Goal: Transaction & Acquisition: Purchase product/service

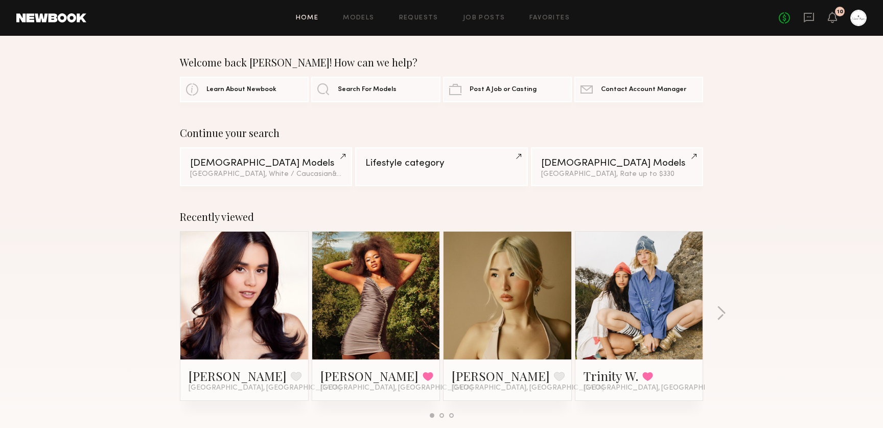
click at [839, 11] on div "10" at bounding box center [840, 12] width 6 height 6
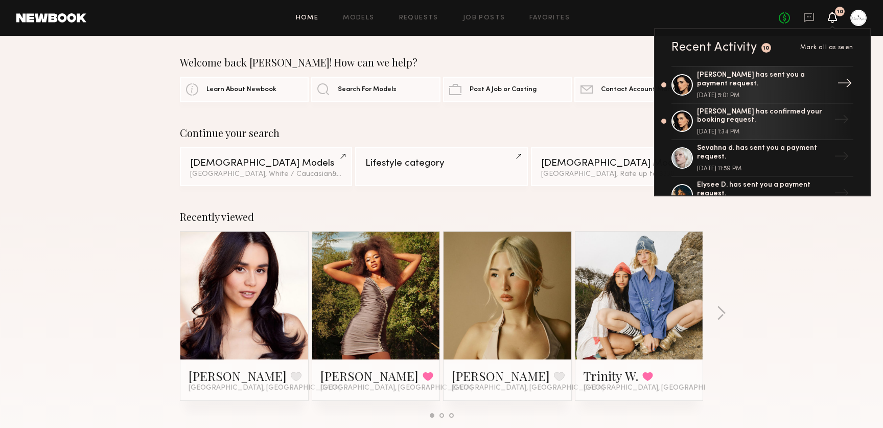
click at [774, 82] on div "[PERSON_NAME] has sent you a payment request." at bounding box center [763, 79] width 133 height 17
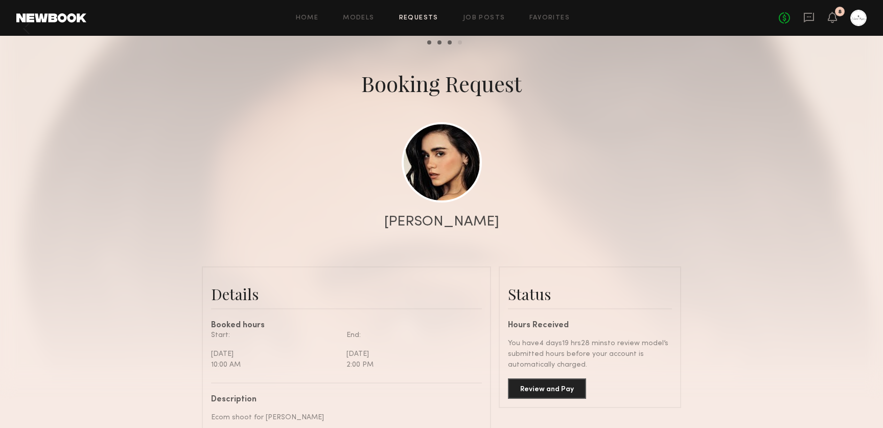
scroll to position [41, 0]
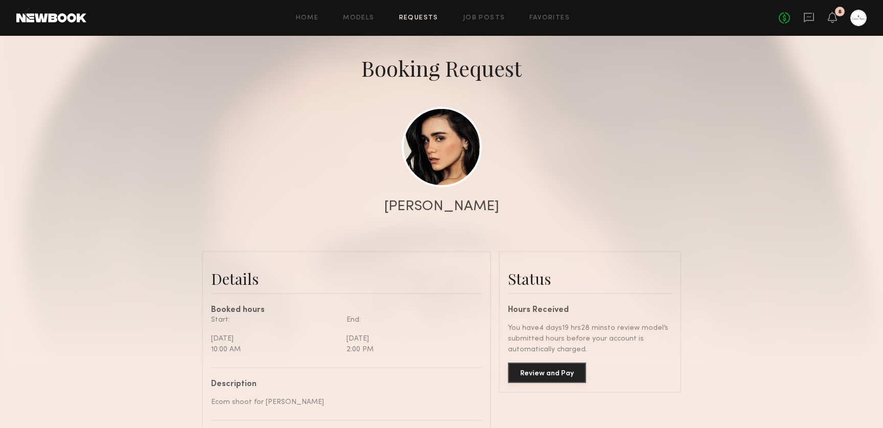
click at [536, 378] on button "Review and Pay" at bounding box center [547, 372] width 78 height 20
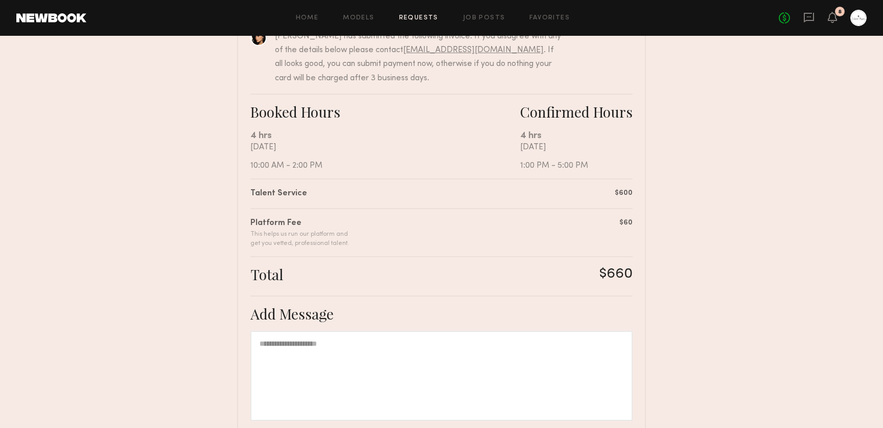
scroll to position [213, 0]
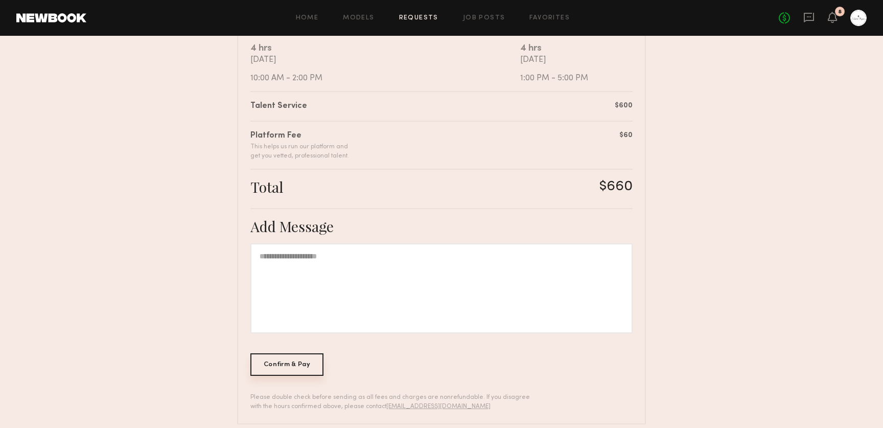
click at [298, 361] on div "Confirm & Pay" at bounding box center [287, 364] width 73 height 22
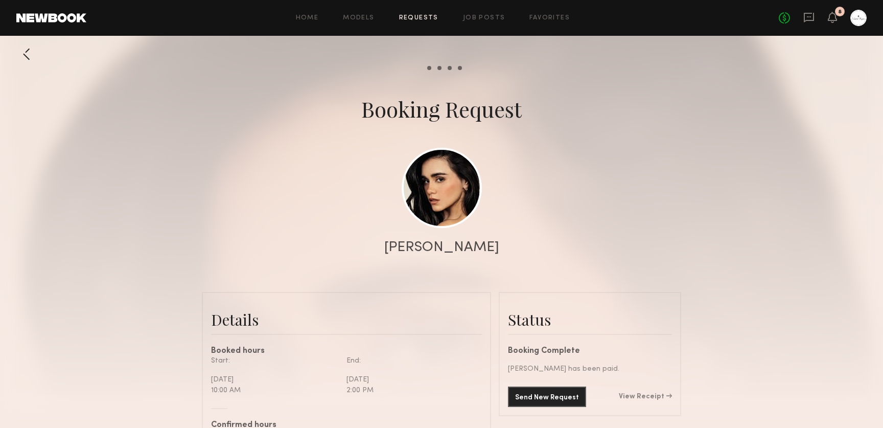
scroll to position [1106, 0]
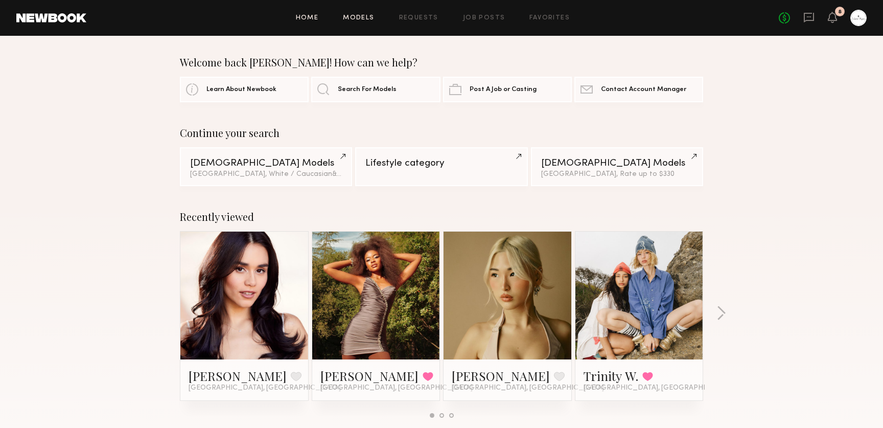
click at [361, 17] on link "Models" at bounding box center [358, 18] width 31 height 7
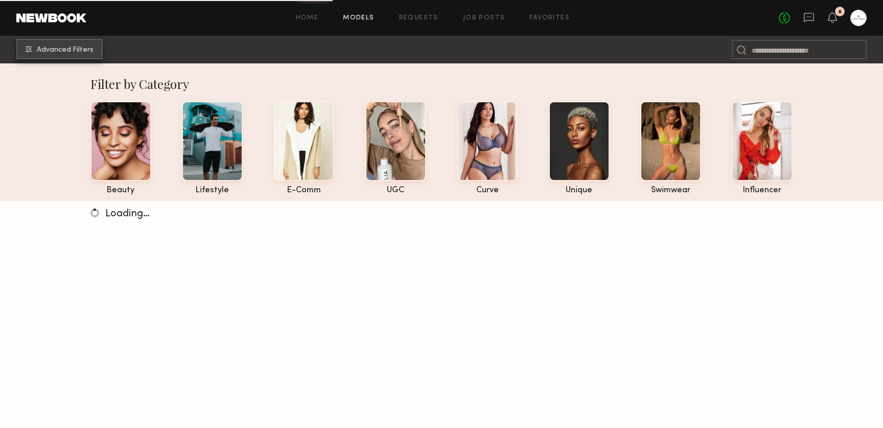
click at [69, 53] on span "Advanced Filters" at bounding box center [65, 50] width 57 height 7
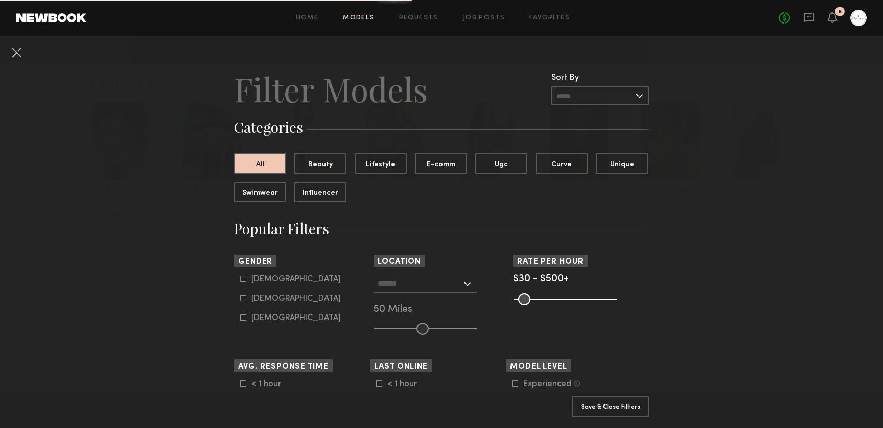
click at [430, 292] on div at bounding box center [425, 284] width 103 height 18
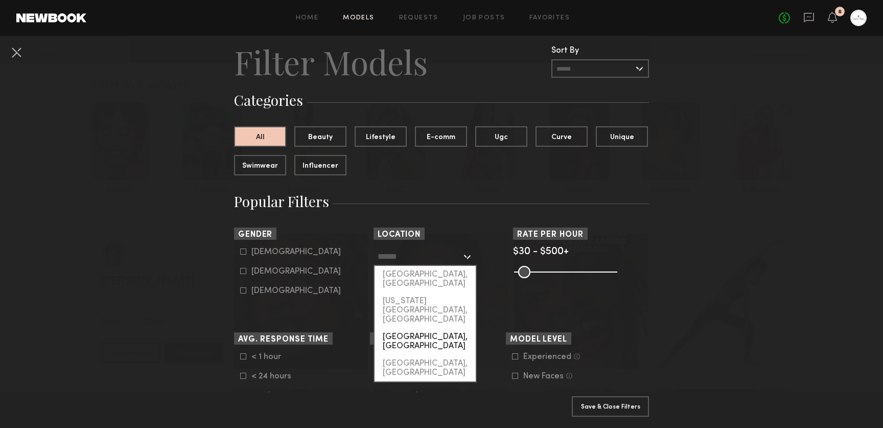
scroll to position [20, 0]
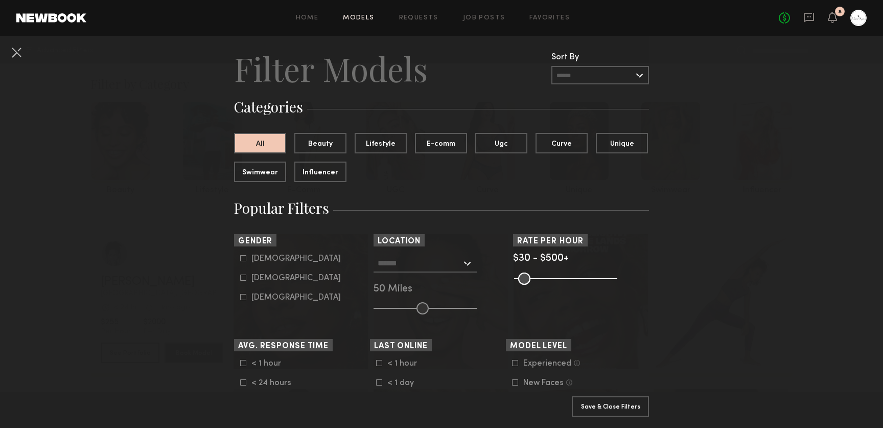
click at [833, 23] on div "8" at bounding box center [832, 18] width 9 height 13
click at [482, 7] on header "Home Models Requests Job Posts Favorites Sign Out No fees up to $5,000 8 Recent…" at bounding box center [441, 18] width 883 height 36
click at [476, 15] on link "Job Posts" at bounding box center [484, 18] width 42 height 7
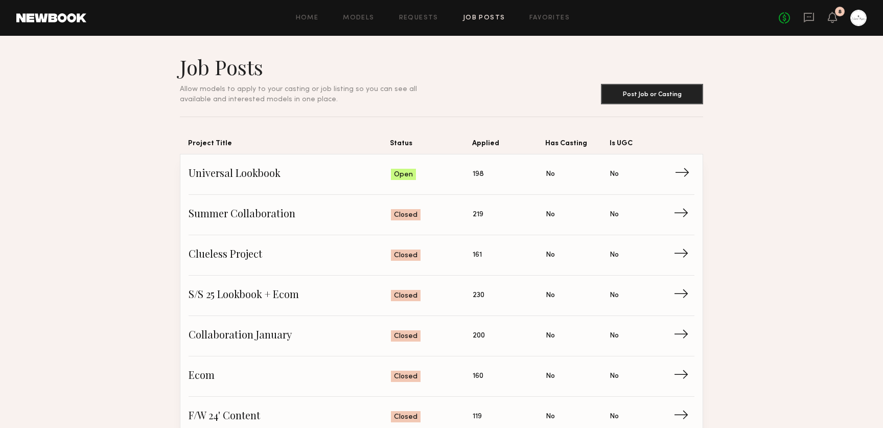
click at [482, 171] on span "198" at bounding box center [478, 174] width 11 height 11
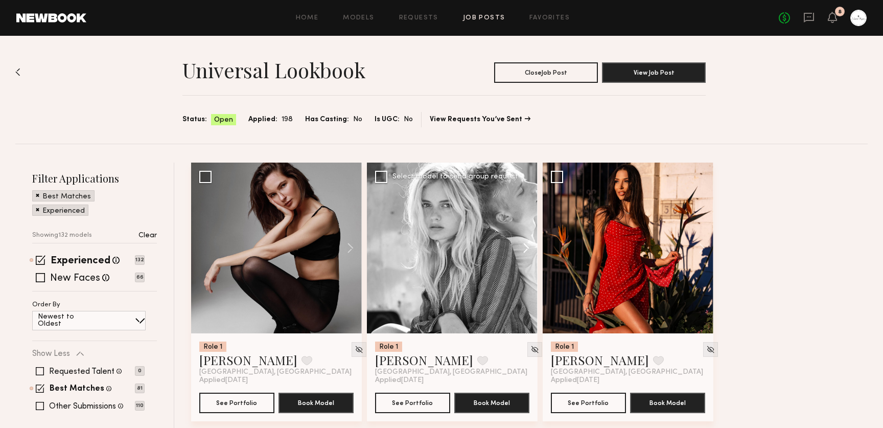
click at [523, 251] on button at bounding box center [521, 248] width 33 height 171
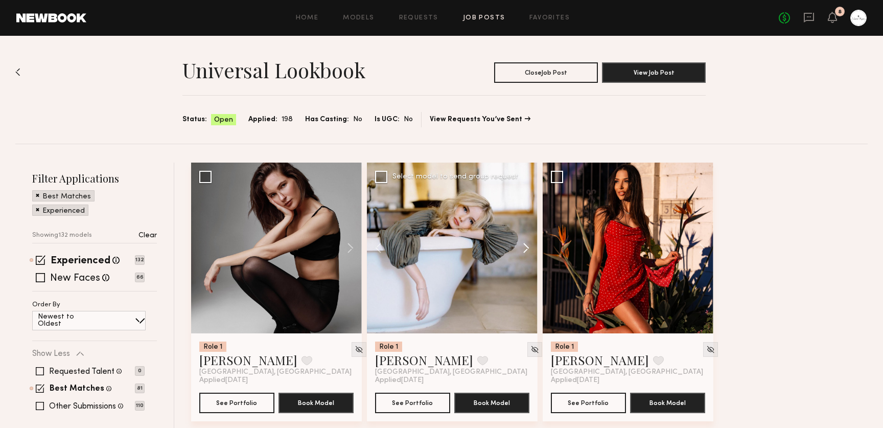
click at [523, 251] on button at bounding box center [521, 248] width 33 height 171
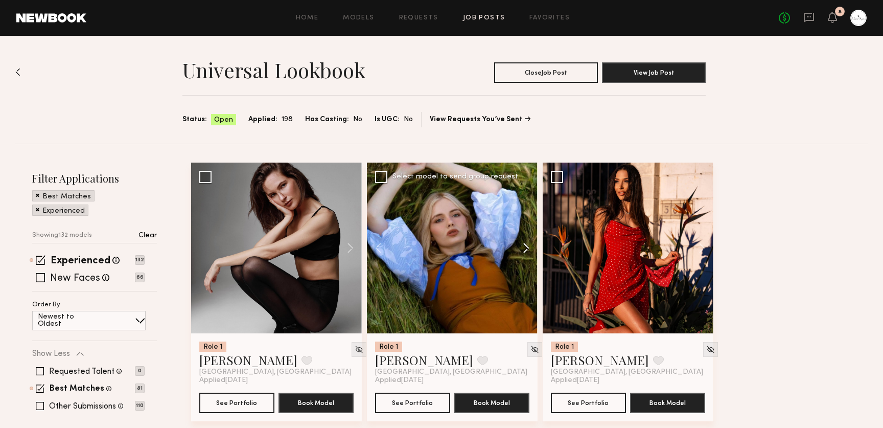
click at [523, 251] on button at bounding box center [521, 248] width 33 height 171
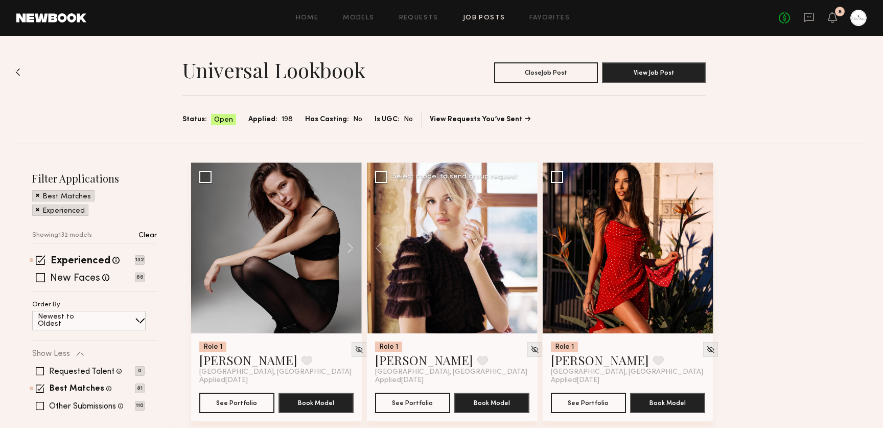
click at [523, 251] on div at bounding box center [452, 248] width 171 height 171
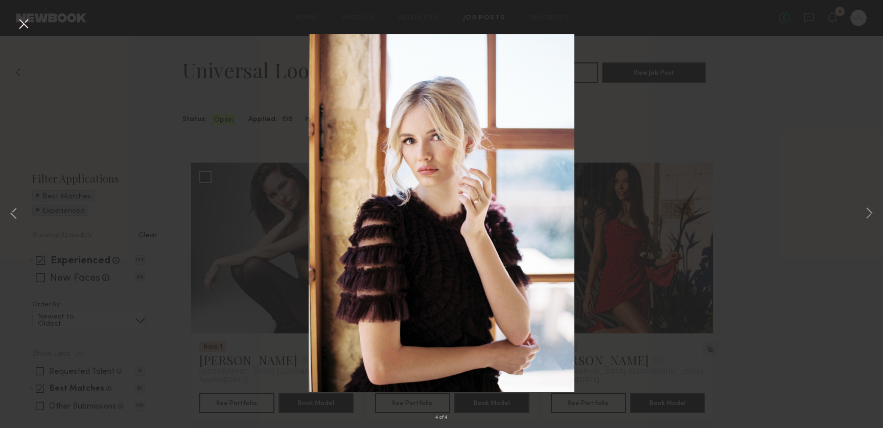
click at [781, 194] on div "4 of 4" at bounding box center [441, 214] width 883 height 428
click at [20, 22] on button at bounding box center [23, 24] width 16 height 18
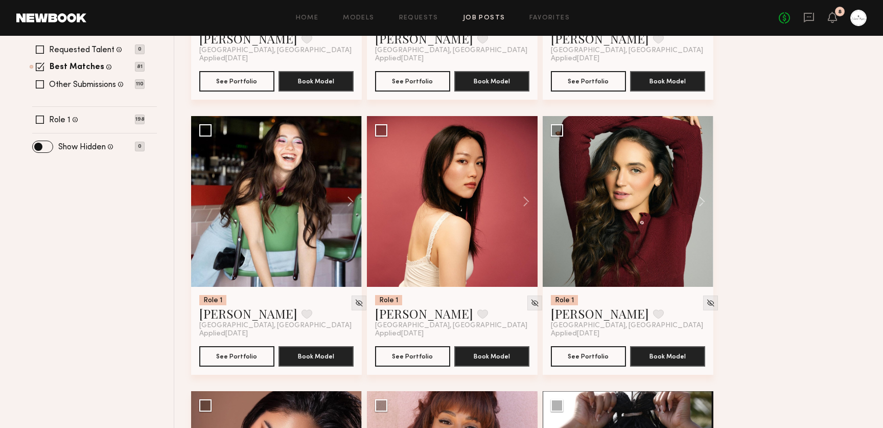
scroll to position [323, 0]
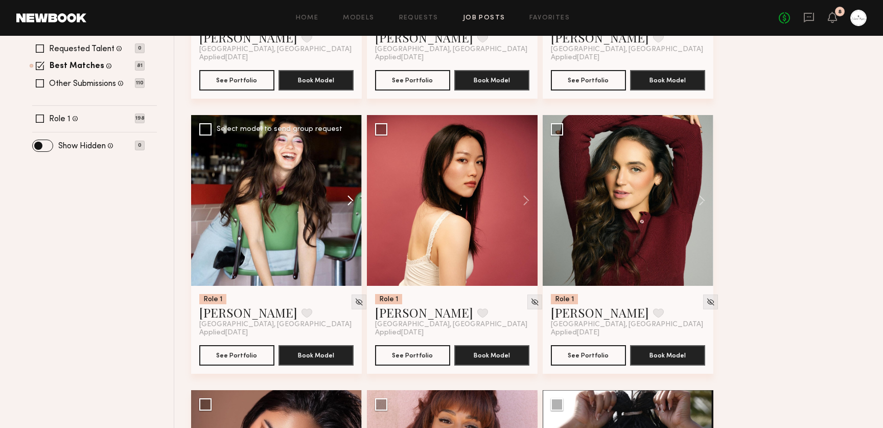
click at [347, 198] on button at bounding box center [345, 200] width 33 height 171
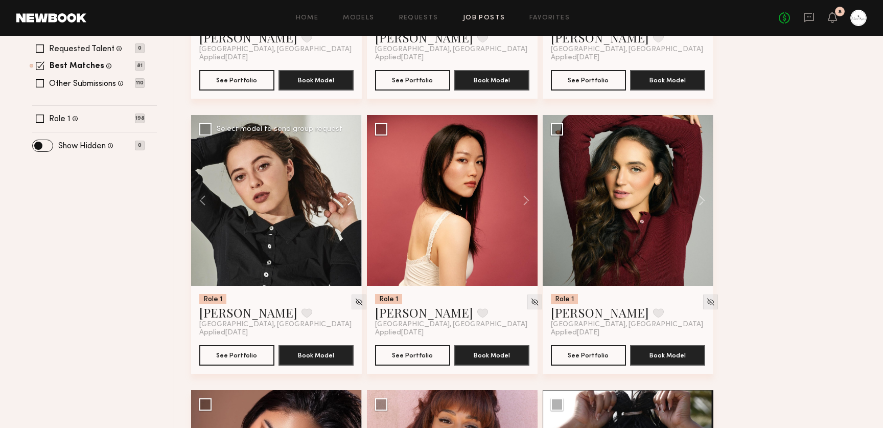
click at [347, 198] on button at bounding box center [345, 200] width 33 height 171
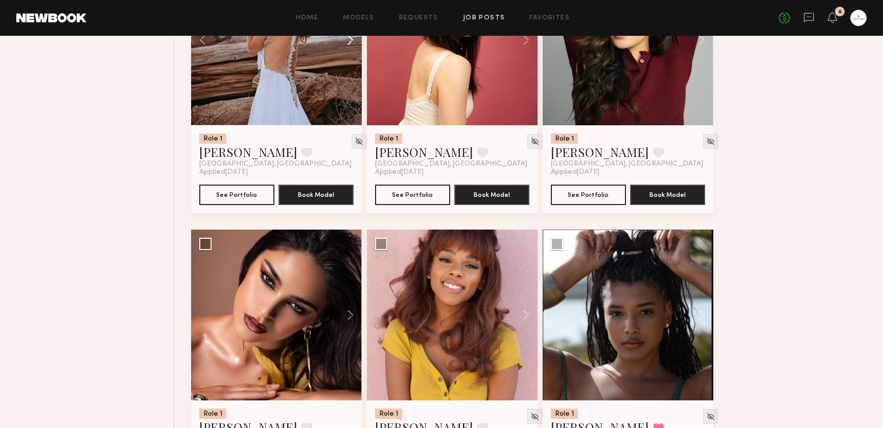
scroll to position [510, 0]
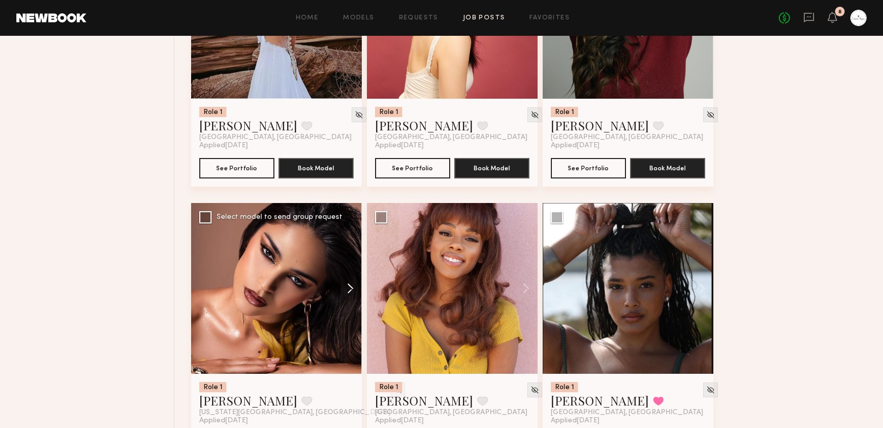
click at [350, 294] on button at bounding box center [345, 288] width 33 height 171
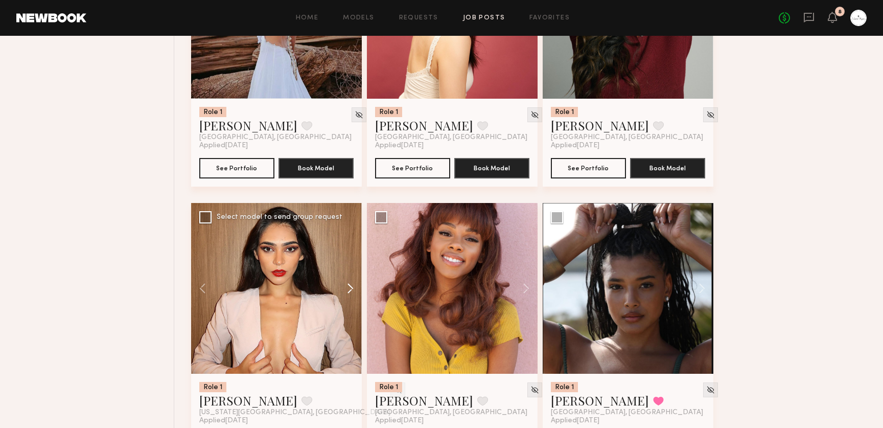
click at [350, 294] on button at bounding box center [345, 288] width 33 height 171
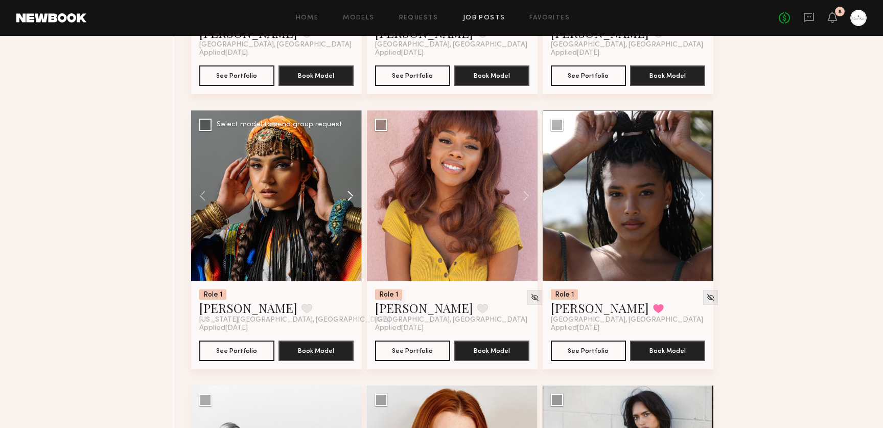
scroll to position [618, 0]
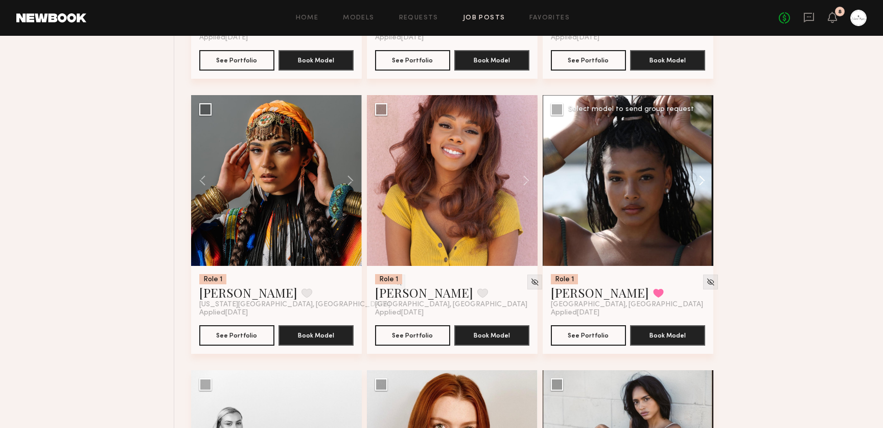
click at [703, 186] on button at bounding box center [697, 180] width 33 height 171
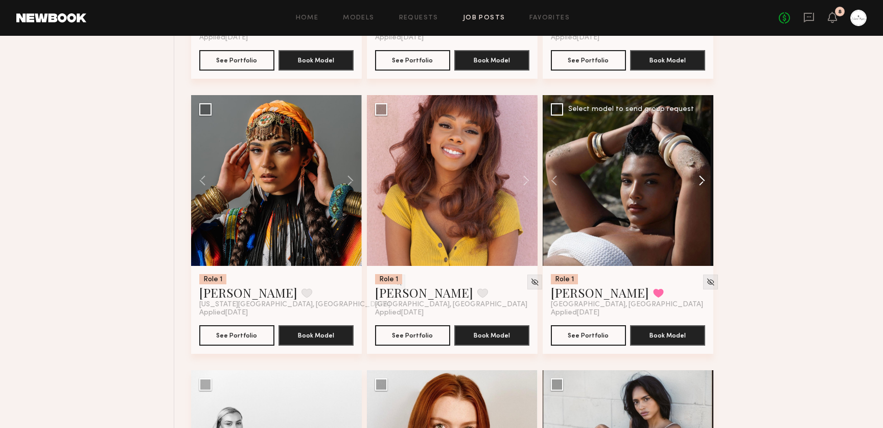
click at [703, 186] on button at bounding box center [697, 180] width 33 height 171
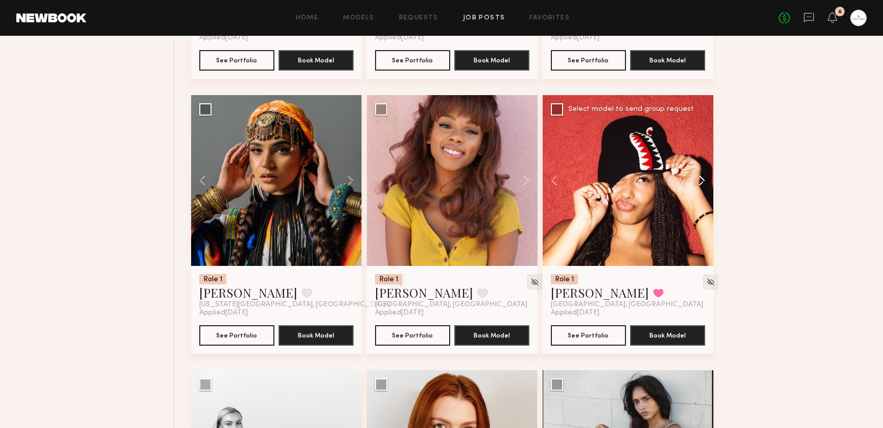
click at [703, 186] on button at bounding box center [697, 180] width 33 height 171
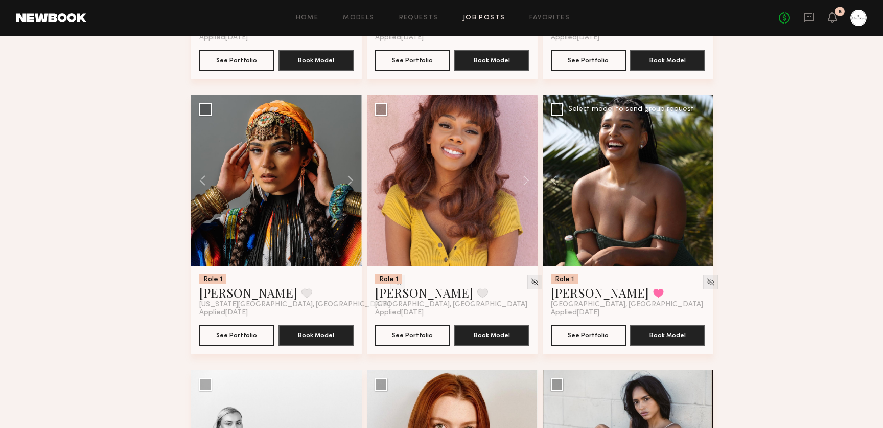
click at [703, 186] on div at bounding box center [628, 180] width 171 height 171
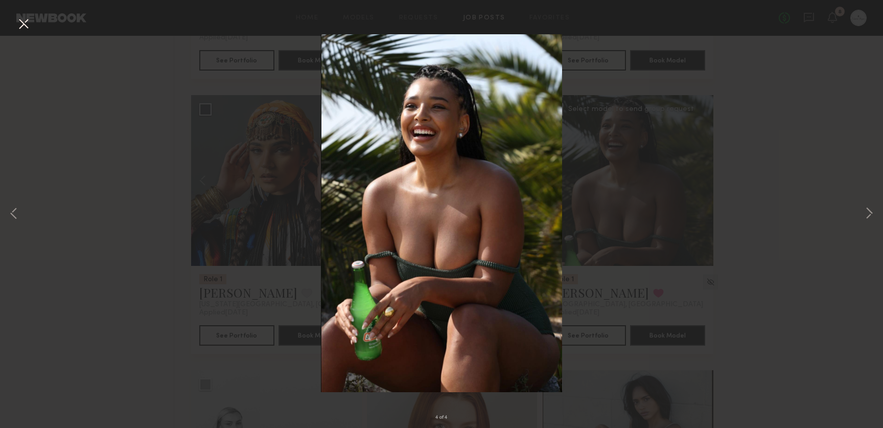
click at [29, 25] on button at bounding box center [23, 24] width 16 height 18
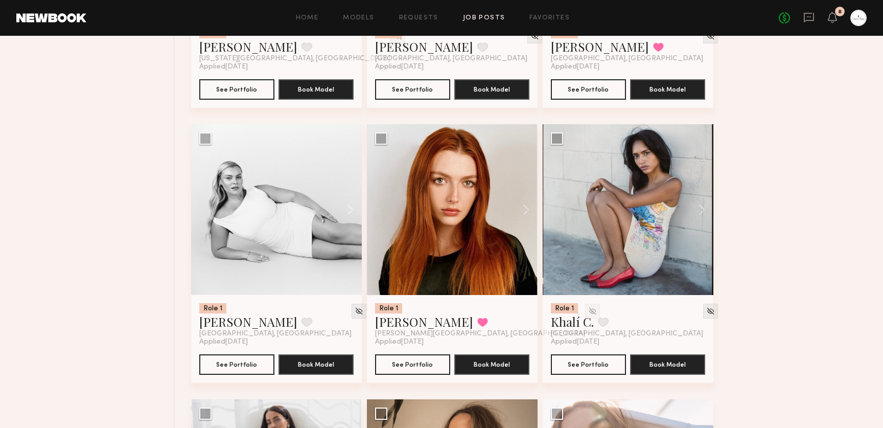
scroll to position [865, 0]
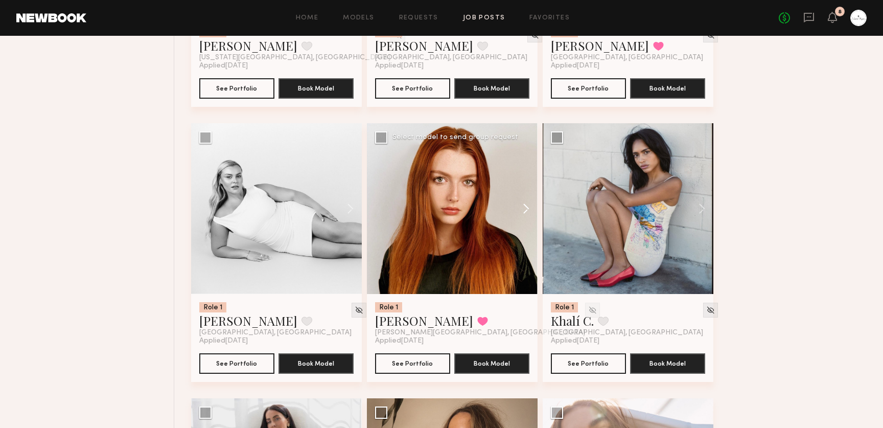
click at [527, 208] on button at bounding box center [521, 208] width 33 height 171
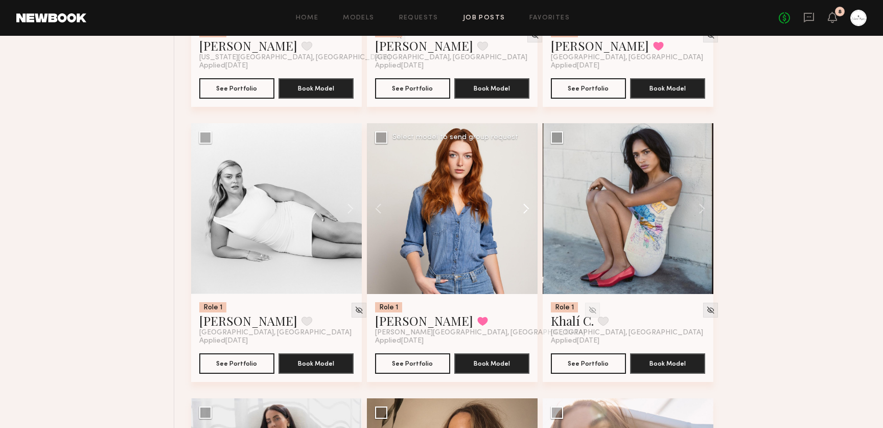
click at [527, 208] on button at bounding box center [521, 208] width 33 height 171
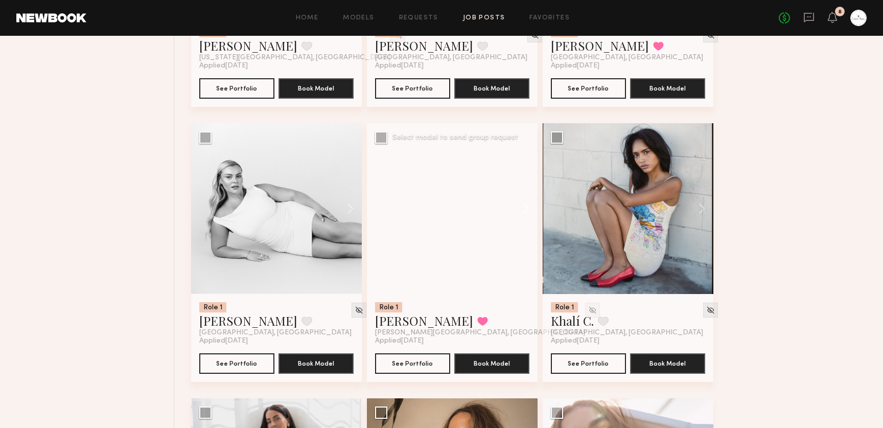
click at [527, 208] on button at bounding box center [521, 208] width 33 height 171
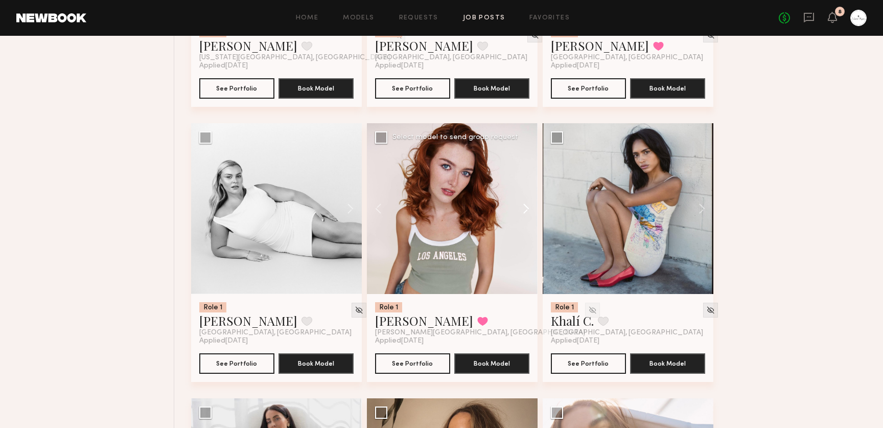
click at [527, 208] on button at bounding box center [521, 208] width 33 height 171
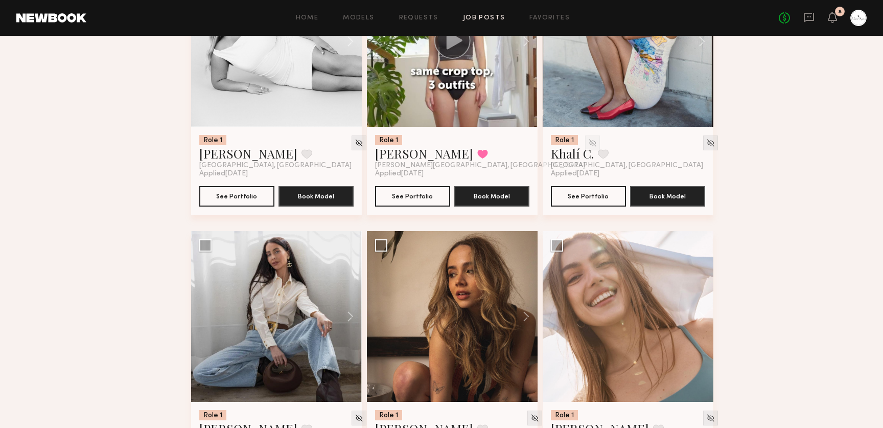
scroll to position [1088, 0]
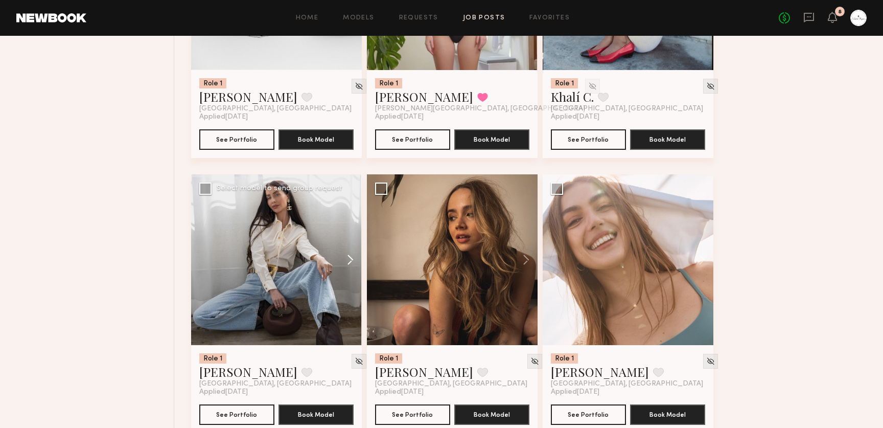
click at [348, 256] on button at bounding box center [345, 259] width 33 height 171
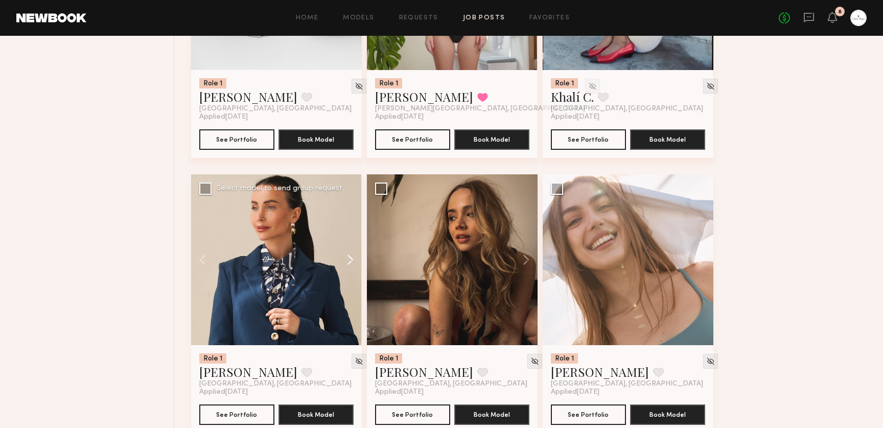
click at [352, 262] on button at bounding box center [345, 259] width 33 height 171
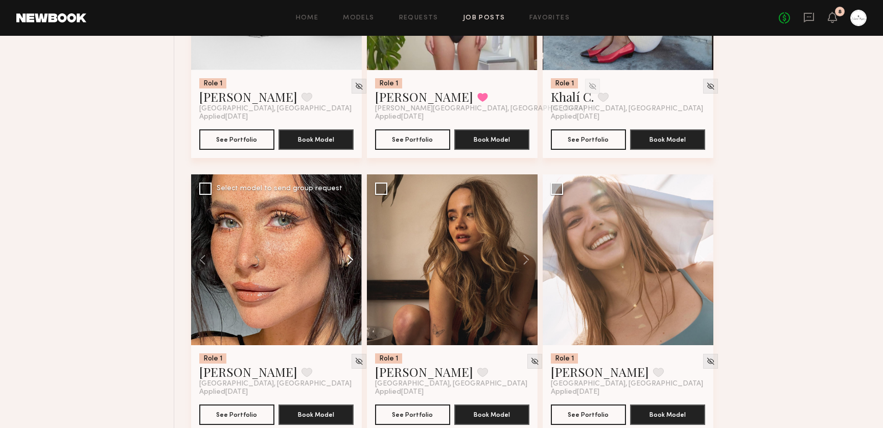
click at [352, 262] on button at bounding box center [345, 259] width 33 height 171
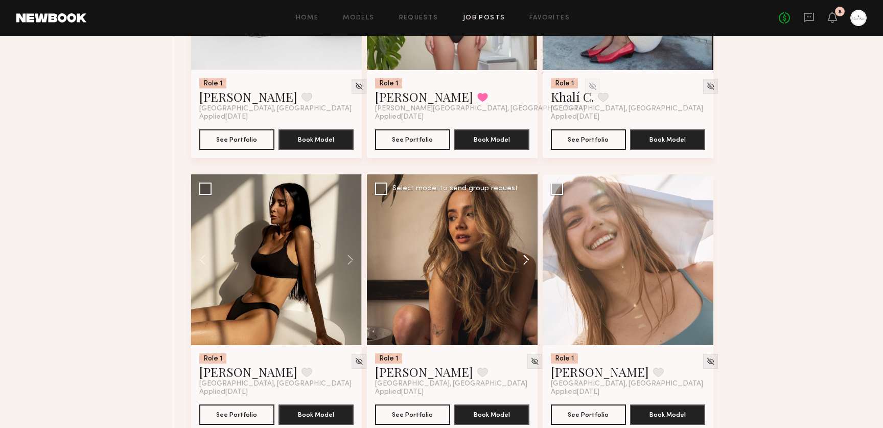
click at [527, 261] on button at bounding box center [521, 259] width 33 height 171
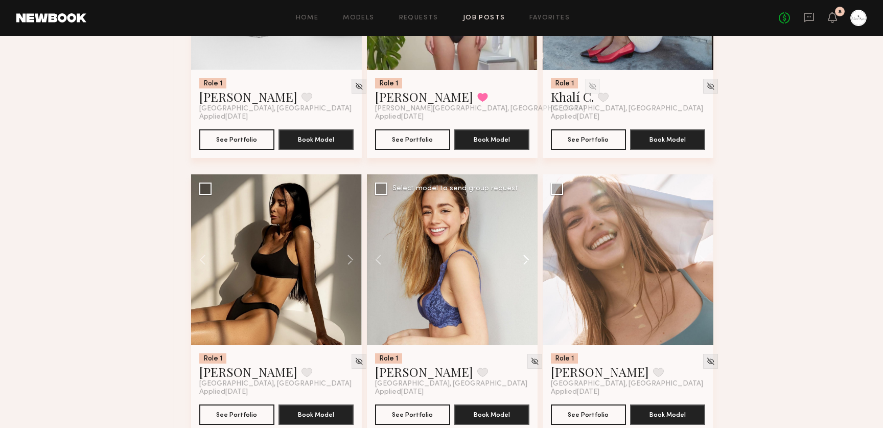
click at [527, 261] on button at bounding box center [521, 259] width 33 height 171
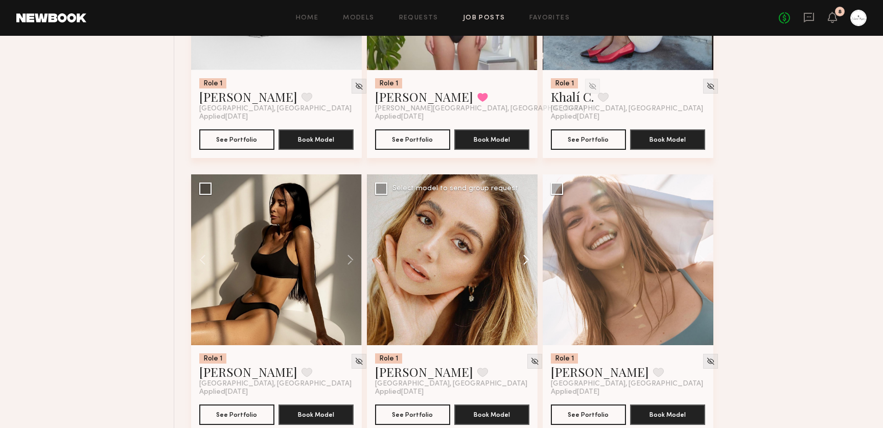
click at [527, 261] on button at bounding box center [521, 259] width 33 height 171
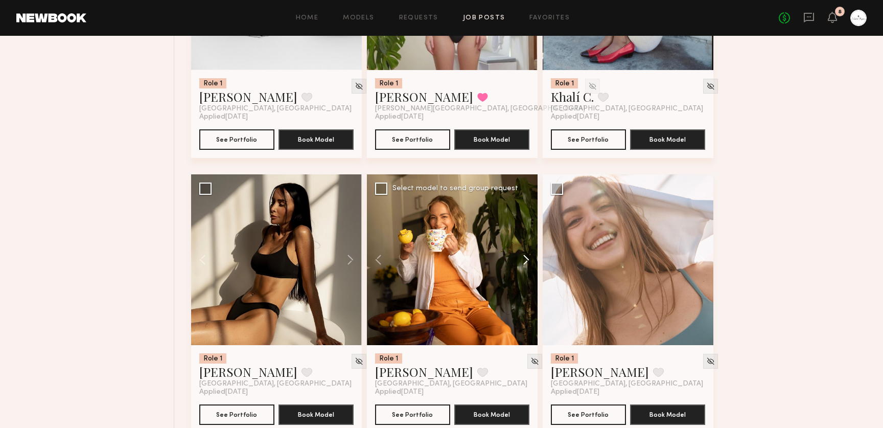
click at [527, 261] on button at bounding box center [521, 259] width 33 height 171
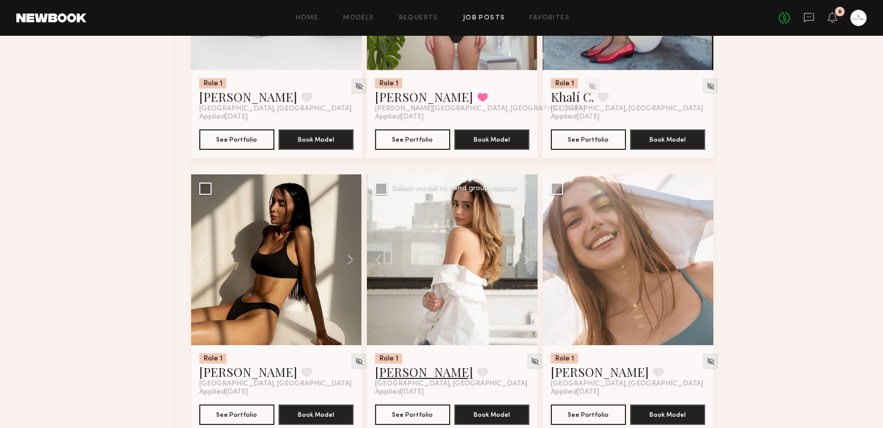
click at [404, 375] on link "Paige J." at bounding box center [424, 372] width 98 height 16
